Goal: Find specific fact: Find specific fact

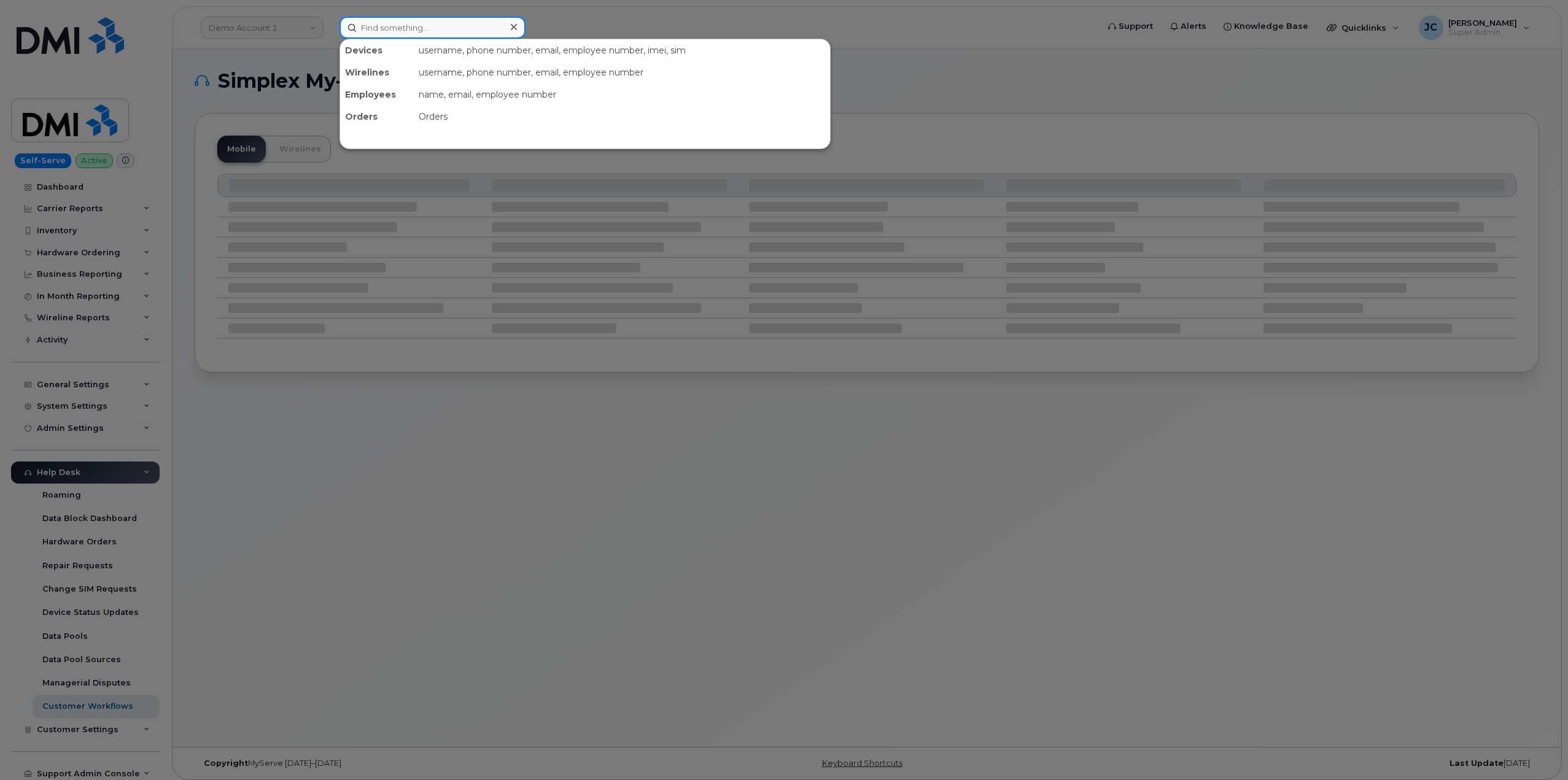
click at [392, 19] on input at bounding box center [432, 28] width 186 height 22
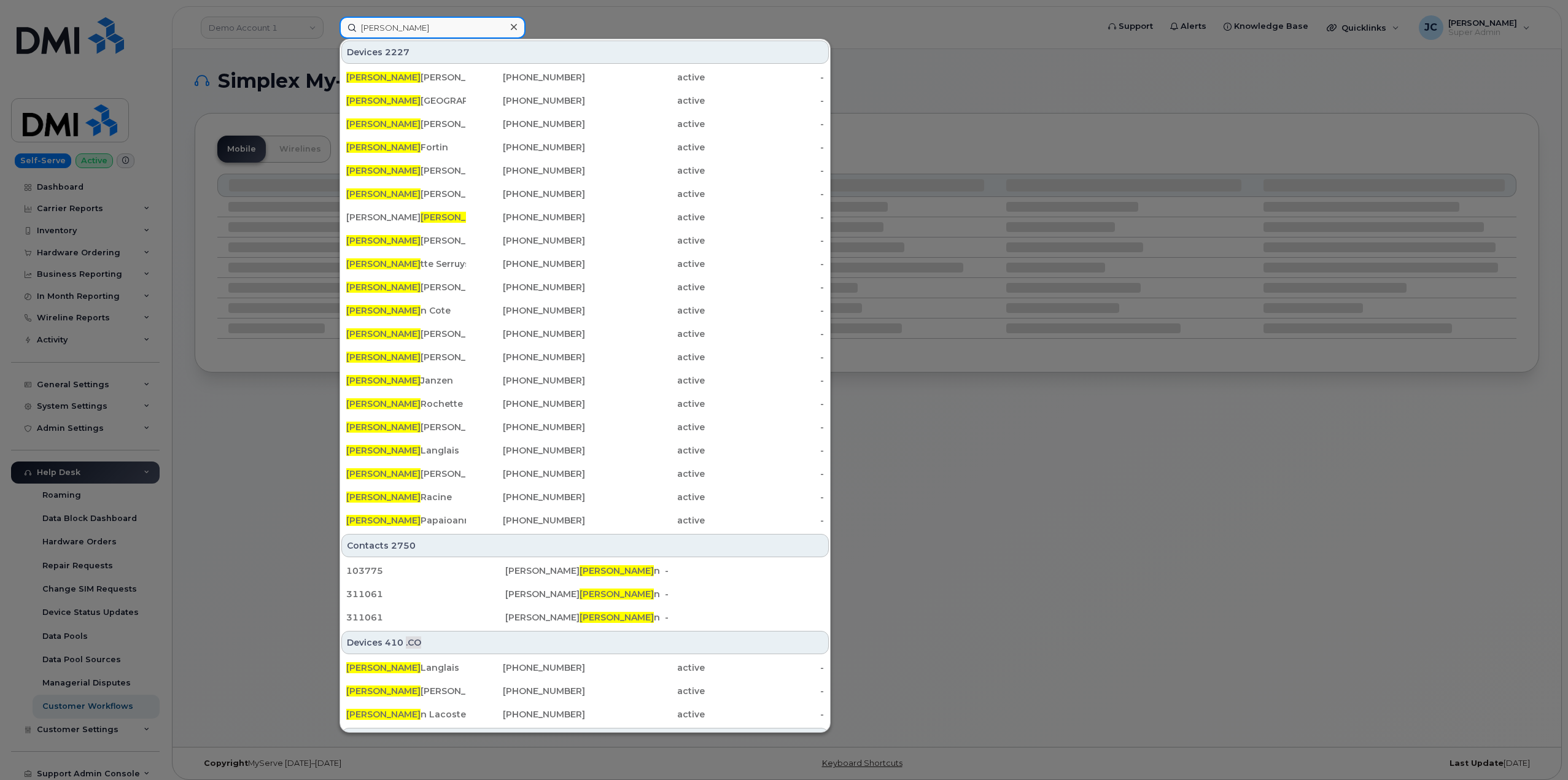
type input "[PERSON_NAME]"
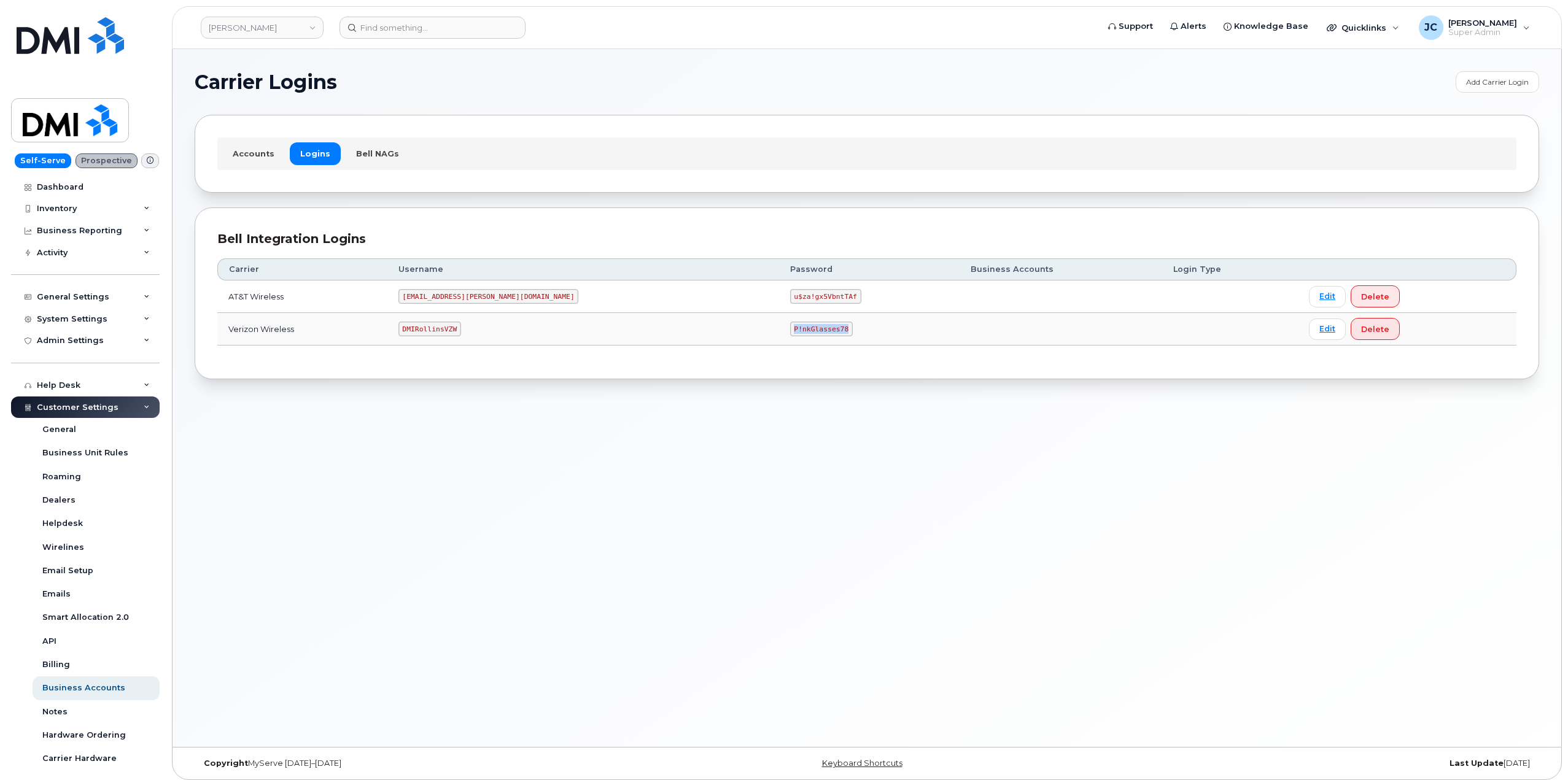
drag, startPoint x: 734, startPoint y: 328, endPoint x: 682, endPoint y: 328, distance: 52.0
click at [779, 324] on td "P!nkGlasses78" at bounding box center [869, 328] width 180 height 32
copy code "P!nkGlasses78"
